Goal: Task Accomplishment & Management: Use online tool/utility

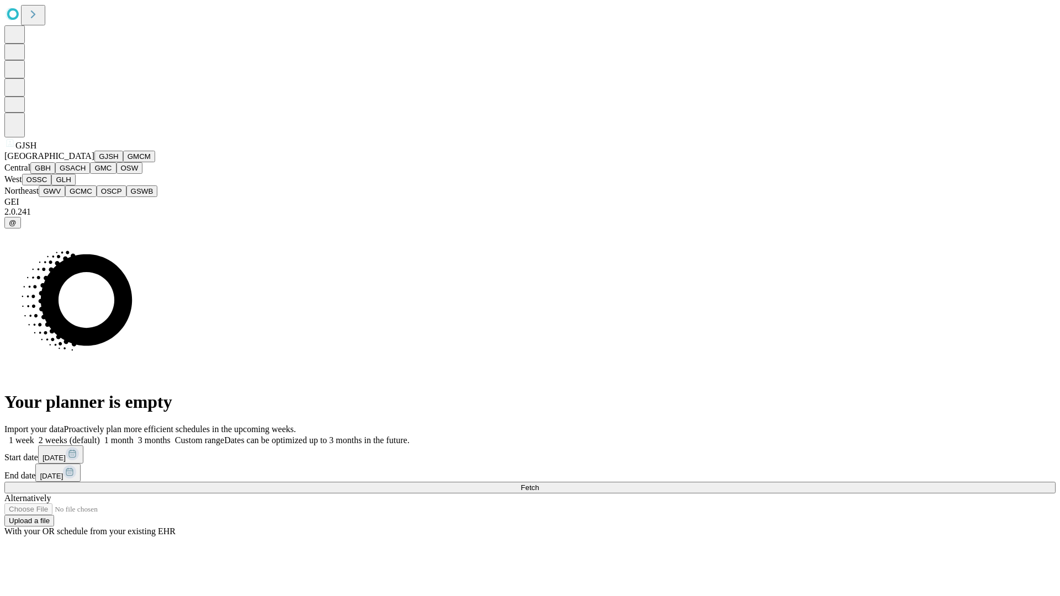
click at [94, 162] on button "GJSH" at bounding box center [108, 157] width 29 height 12
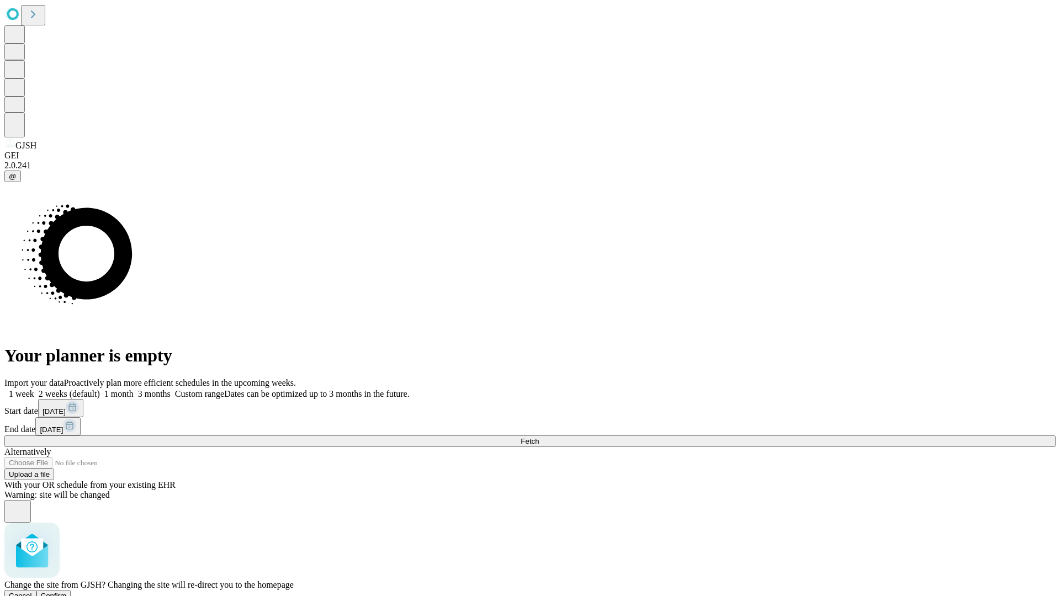
click at [67, 592] on span "Confirm" at bounding box center [54, 596] width 26 height 8
click at [34, 389] on label "1 week" at bounding box center [19, 393] width 30 height 9
click at [539, 437] on span "Fetch" at bounding box center [530, 441] width 18 height 8
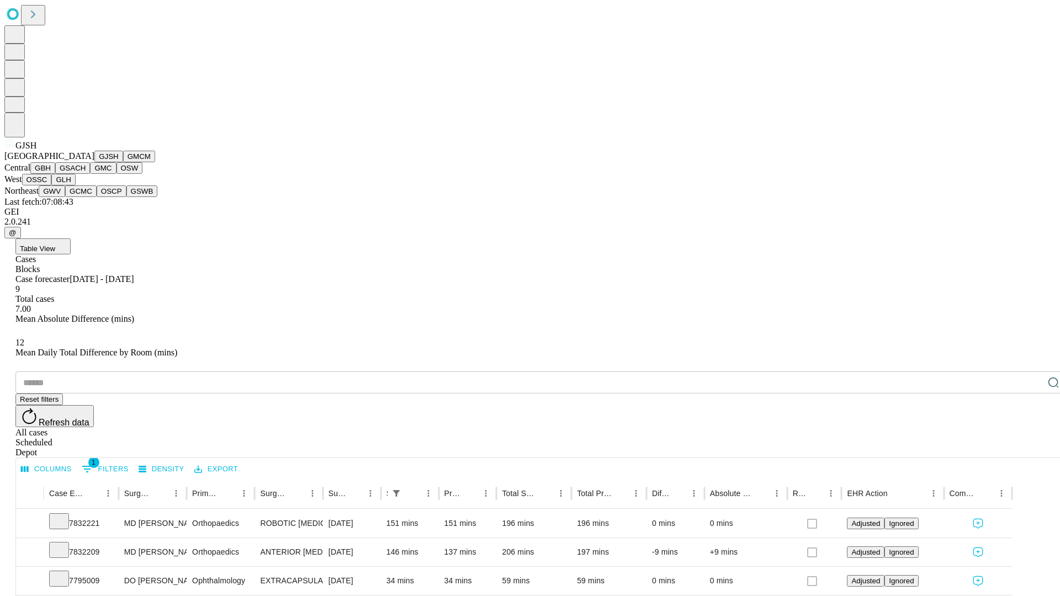
click at [123, 162] on button "GMCM" at bounding box center [139, 157] width 32 height 12
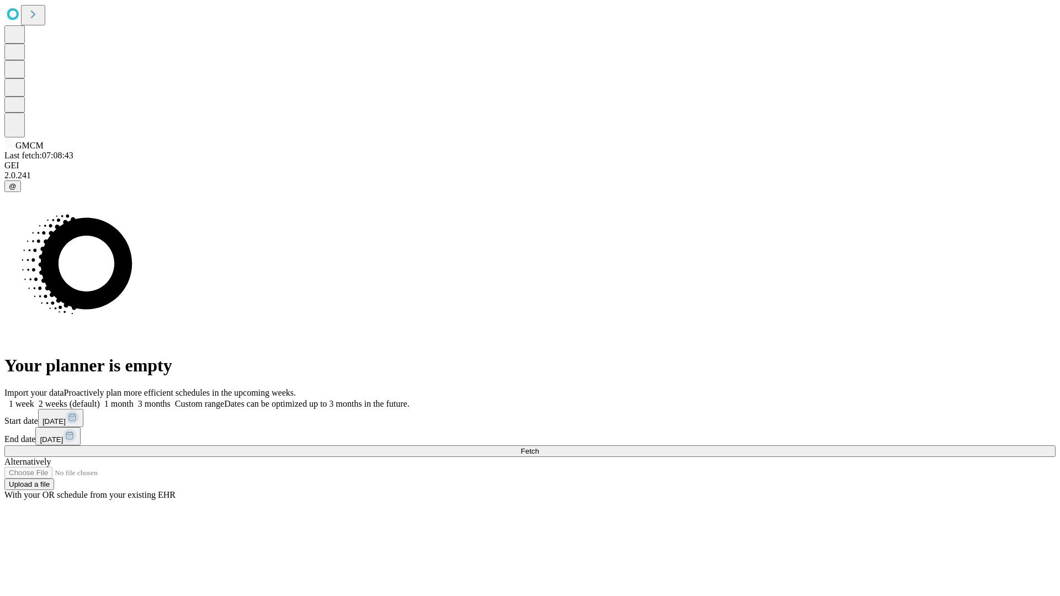
click at [34, 399] on label "1 week" at bounding box center [19, 403] width 30 height 9
click at [539, 447] on span "Fetch" at bounding box center [530, 451] width 18 height 8
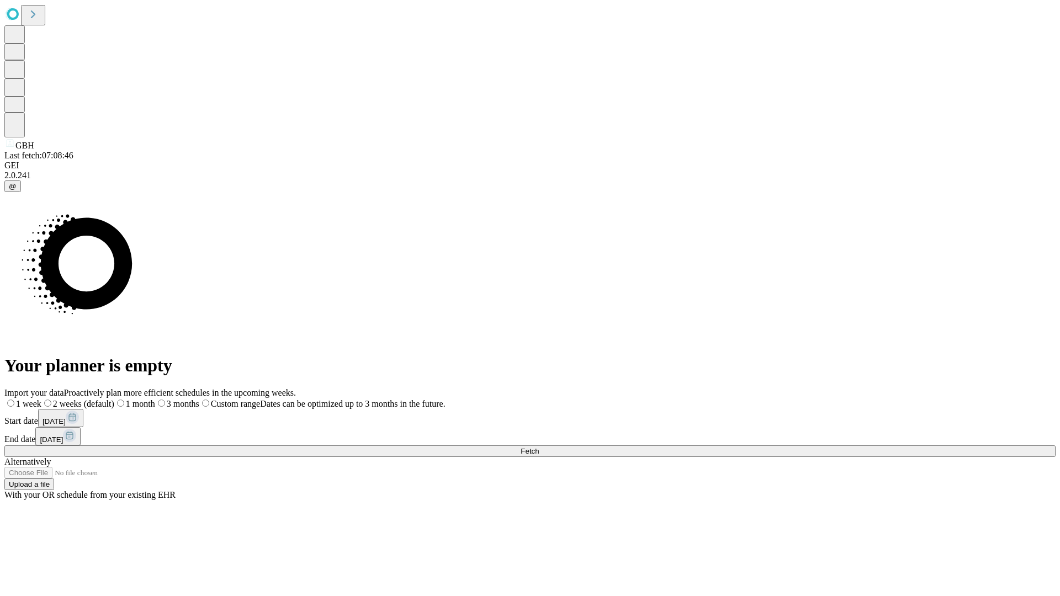
click at [41, 399] on label "1 week" at bounding box center [22, 403] width 37 height 9
click at [539, 447] on span "Fetch" at bounding box center [530, 451] width 18 height 8
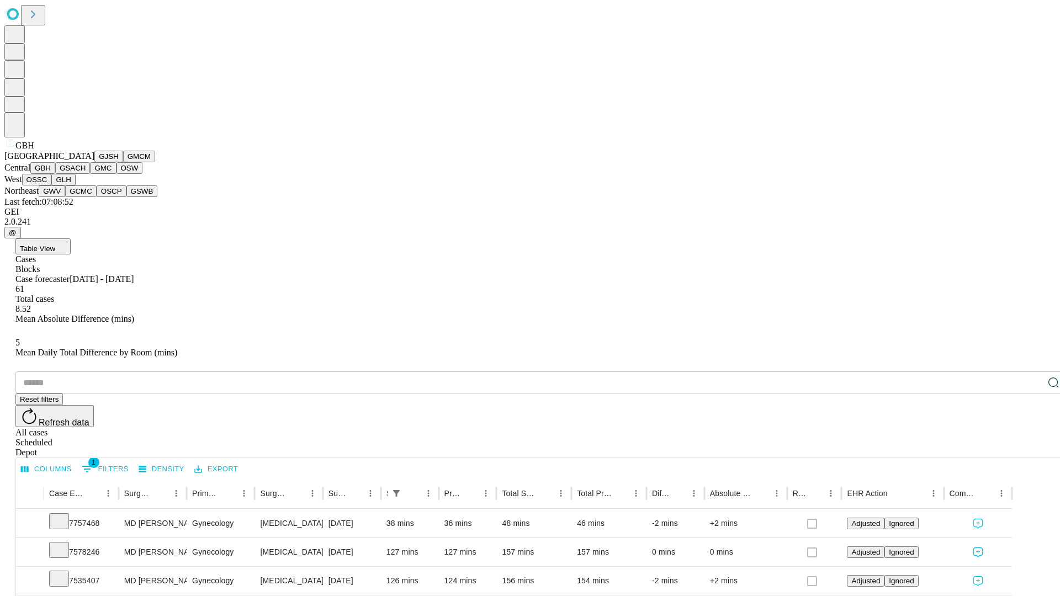
click at [86, 174] on button "GSACH" at bounding box center [72, 168] width 35 height 12
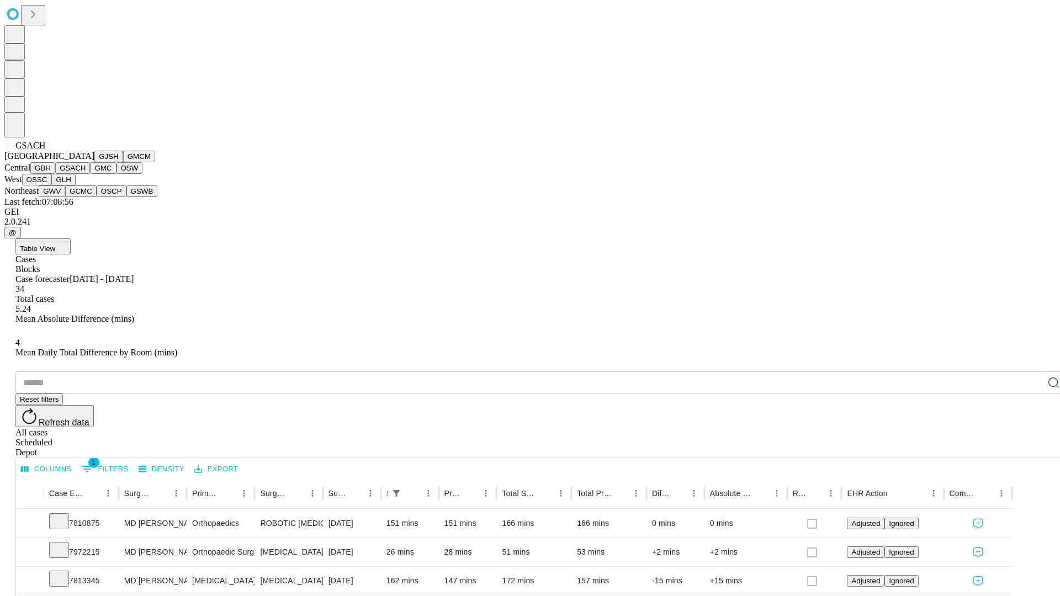
click at [90, 174] on button "GMC" at bounding box center [103, 168] width 26 height 12
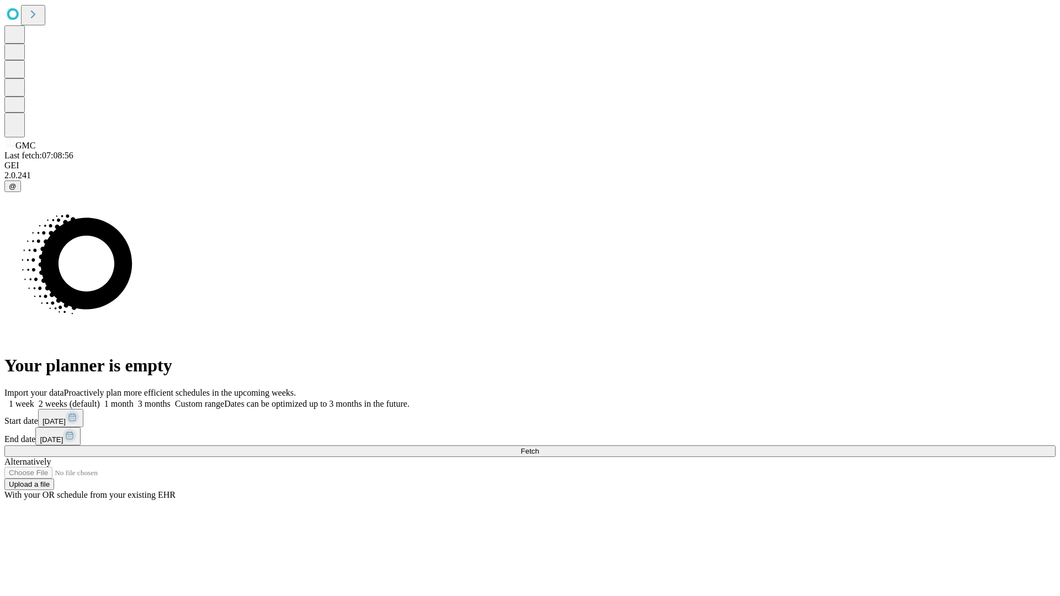
click at [34, 399] on label "1 week" at bounding box center [19, 403] width 30 height 9
click at [539, 447] on span "Fetch" at bounding box center [530, 451] width 18 height 8
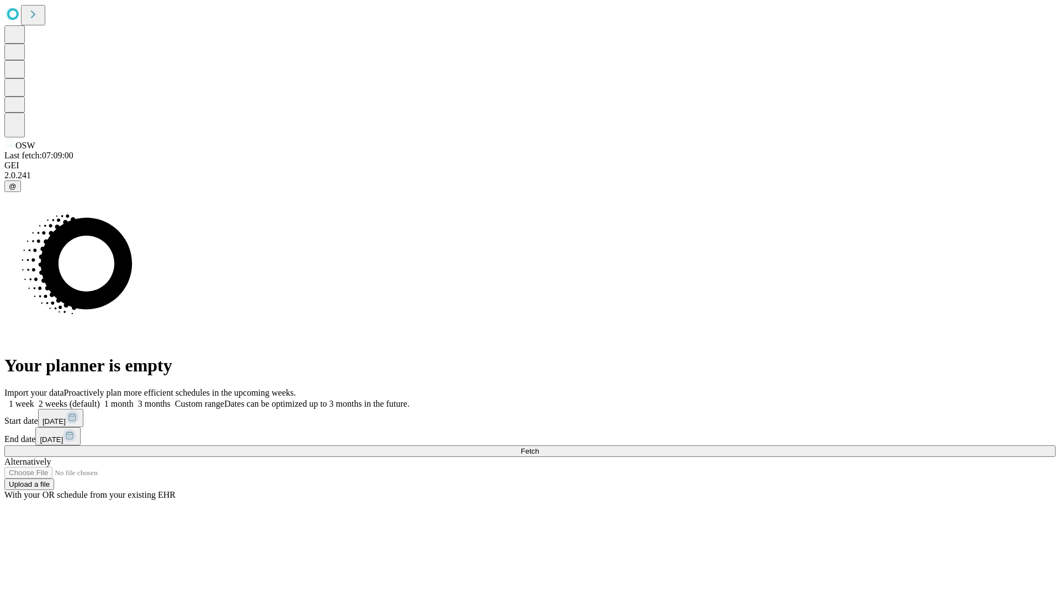
click at [34, 399] on label "1 week" at bounding box center [19, 403] width 30 height 9
click at [539, 447] on span "Fetch" at bounding box center [530, 451] width 18 height 8
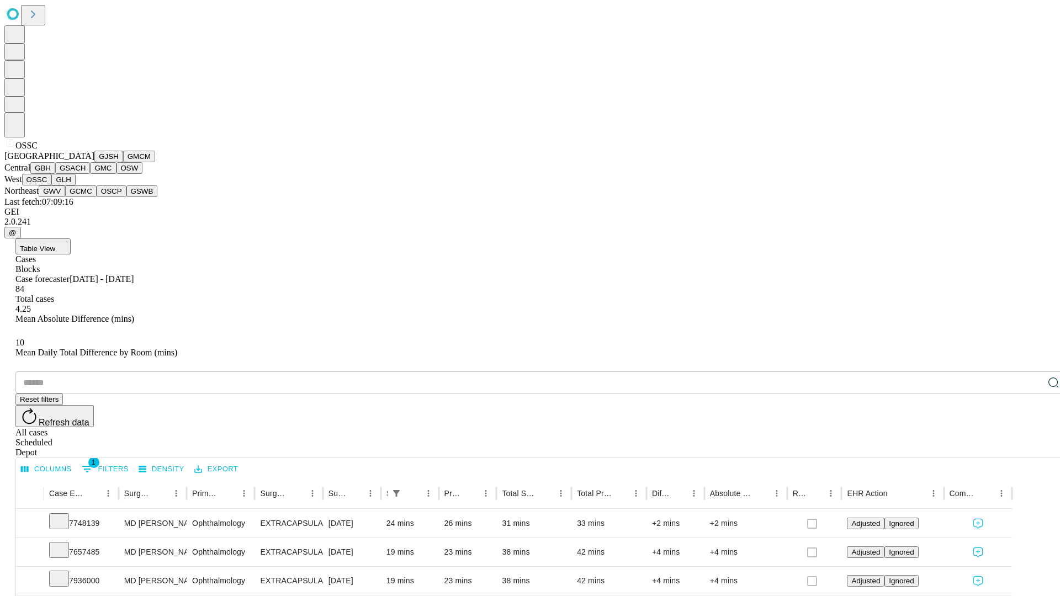
click at [75, 185] on button "GLH" at bounding box center [63, 180] width 24 height 12
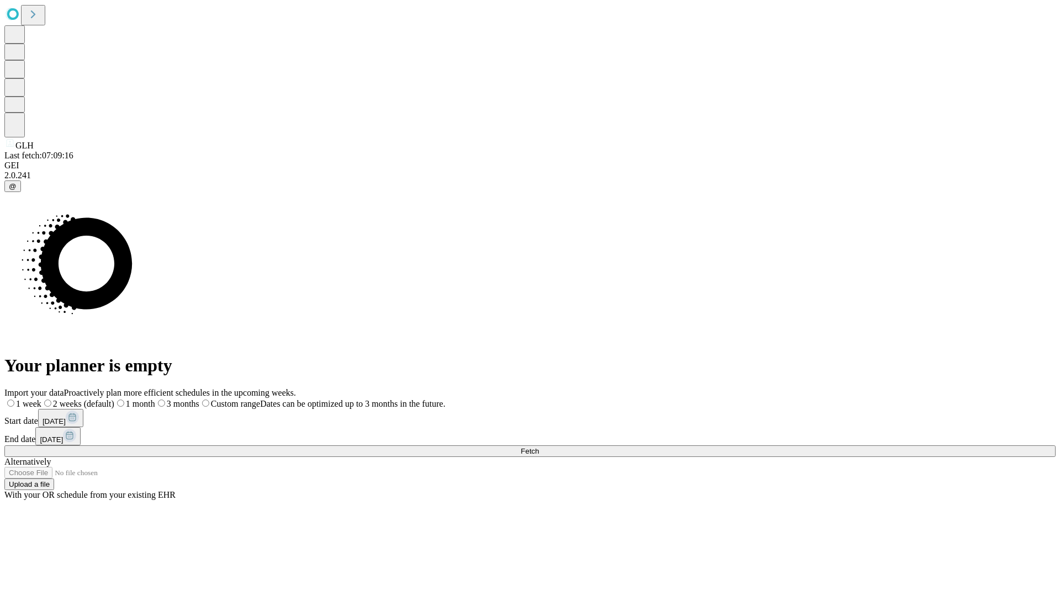
click at [41, 399] on label "1 week" at bounding box center [22, 403] width 37 height 9
click at [539, 447] on span "Fetch" at bounding box center [530, 451] width 18 height 8
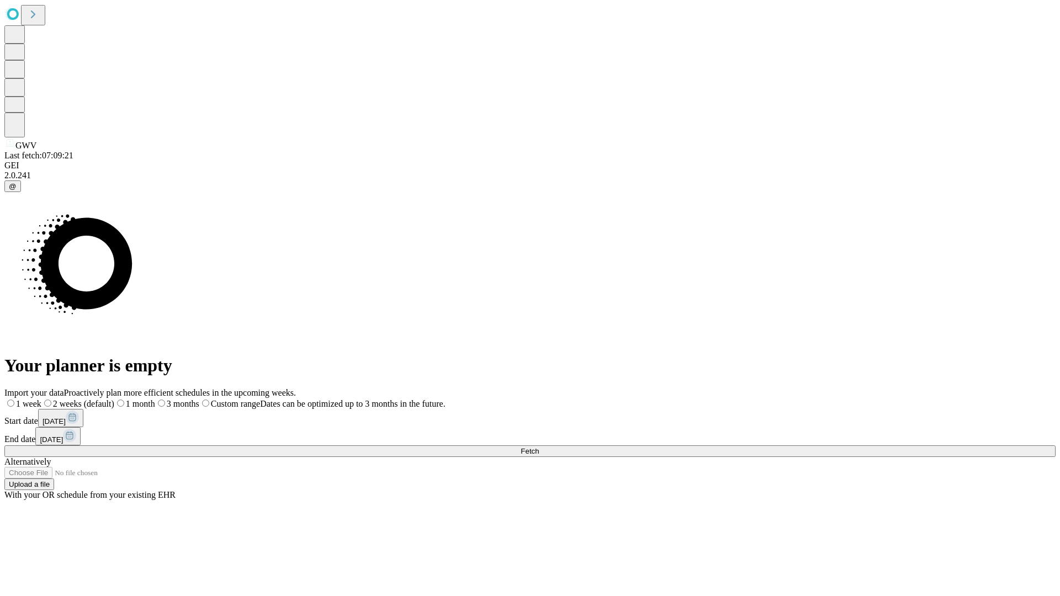
click at [41, 399] on label "1 week" at bounding box center [22, 403] width 37 height 9
click at [539, 447] on span "Fetch" at bounding box center [530, 451] width 18 height 8
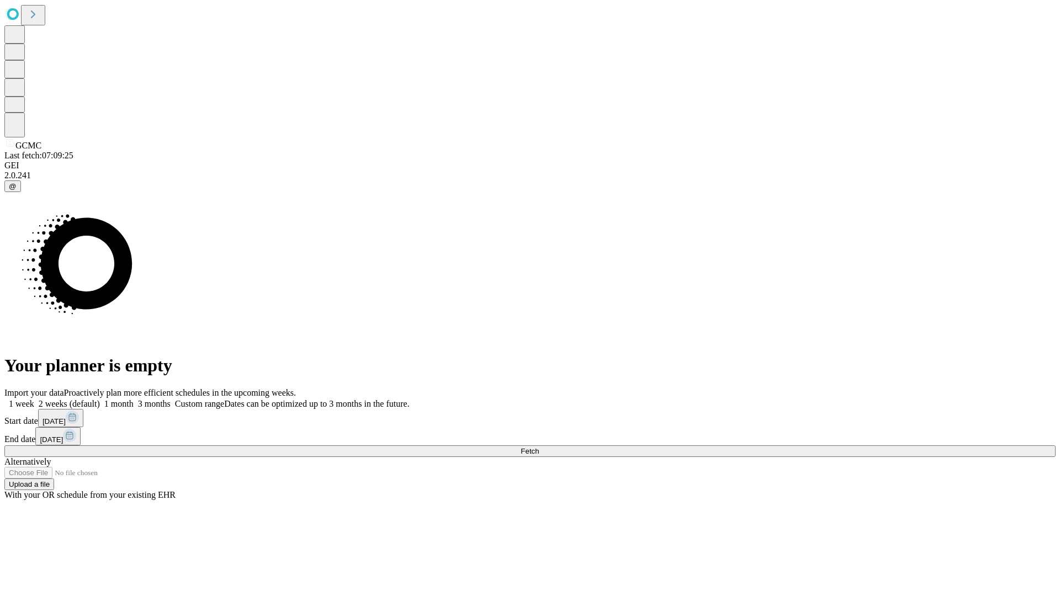
click at [34, 399] on label "1 week" at bounding box center [19, 403] width 30 height 9
click at [539, 447] on span "Fetch" at bounding box center [530, 451] width 18 height 8
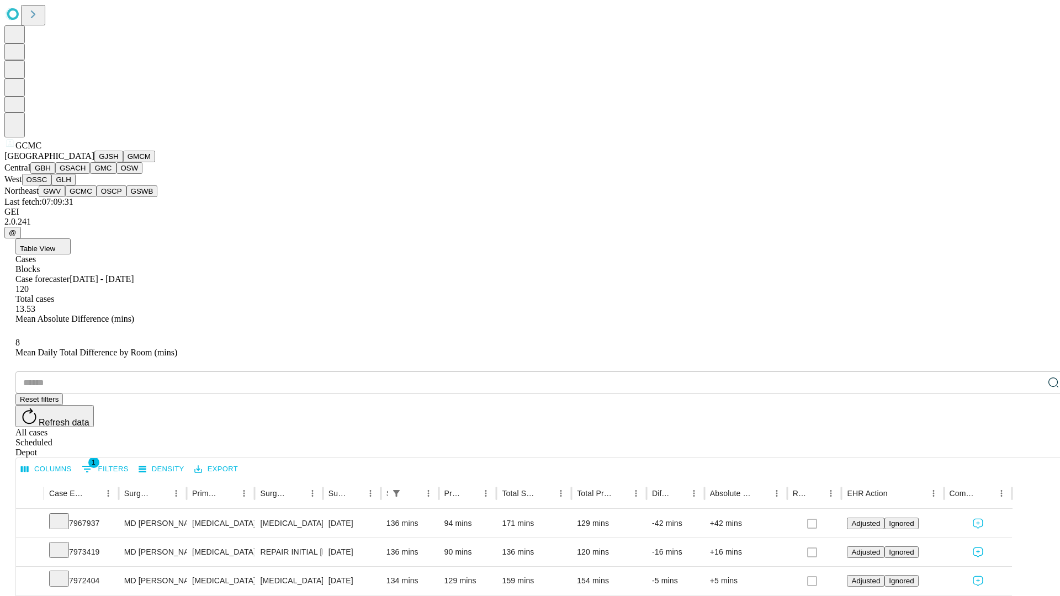
click at [97, 197] on button "OSCP" at bounding box center [112, 191] width 30 height 12
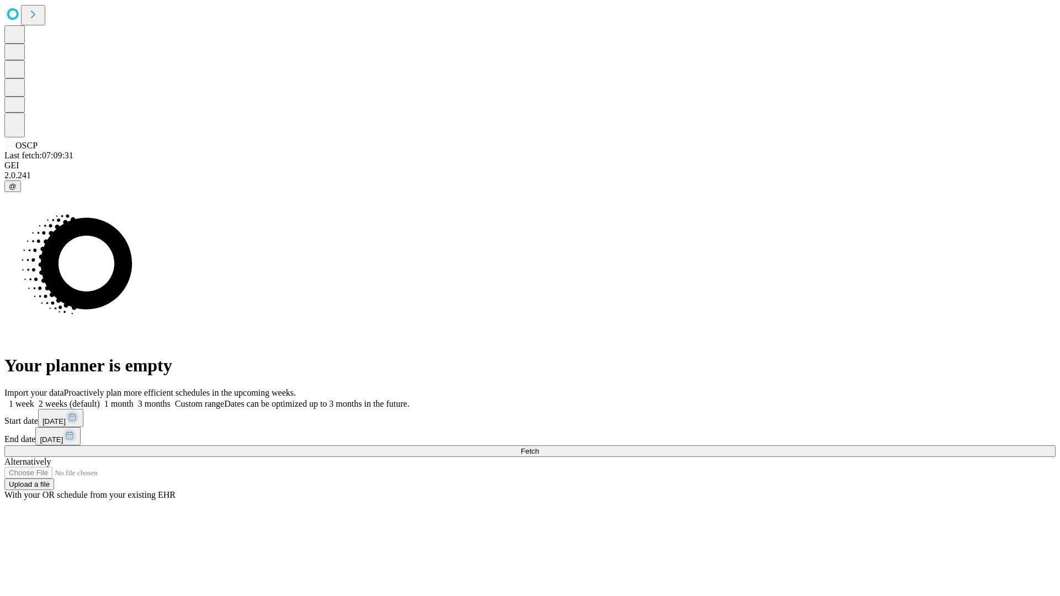
click at [34, 399] on label "1 week" at bounding box center [19, 403] width 30 height 9
click at [539, 447] on span "Fetch" at bounding box center [530, 451] width 18 height 8
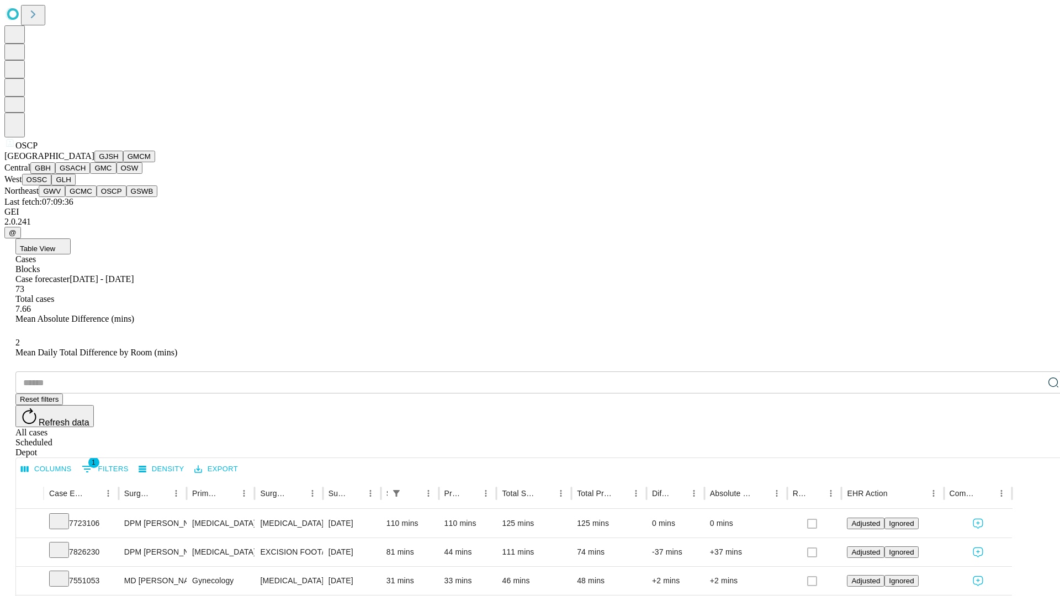
click at [126, 197] on button "GSWB" at bounding box center [141, 191] width 31 height 12
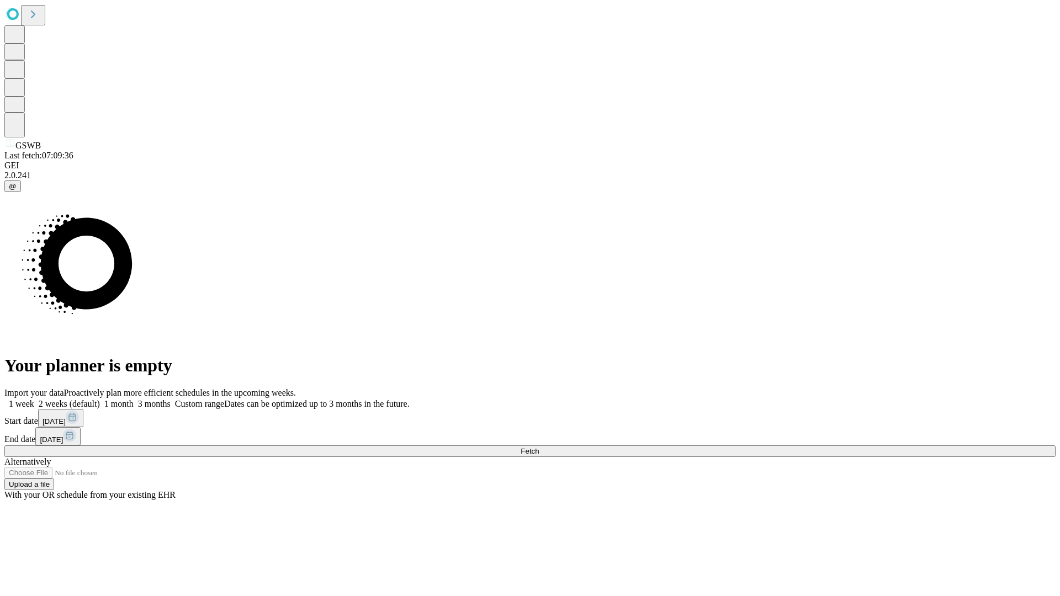
click at [34, 399] on label "1 week" at bounding box center [19, 403] width 30 height 9
click at [539, 447] on span "Fetch" at bounding box center [530, 451] width 18 height 8
